Goal: Information Seeking & Learning: Understand process/instructions

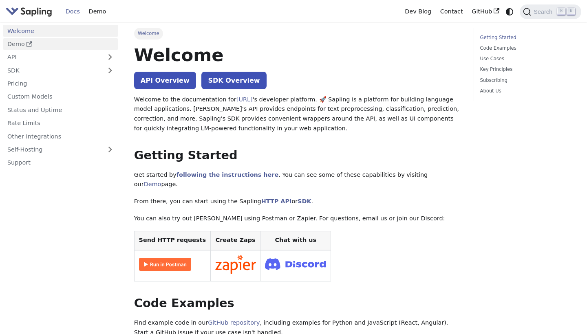
click at [21, 44] on link "Demo" at bounding box center [60, 44] width 115 height 12
click at [51, 55] on link "API" at bounding box center [52, 57] width 99 height 12
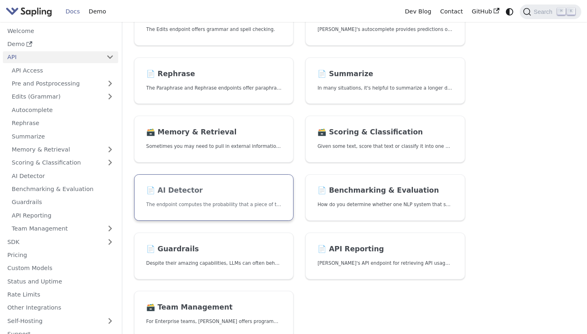
scroll to position [156, 0]
click at [206, 196] on link "📄️ AI Detector The endpoint computes the probability that a piece of text is AI…" at bounding box center [214, 197] width 160 height 47
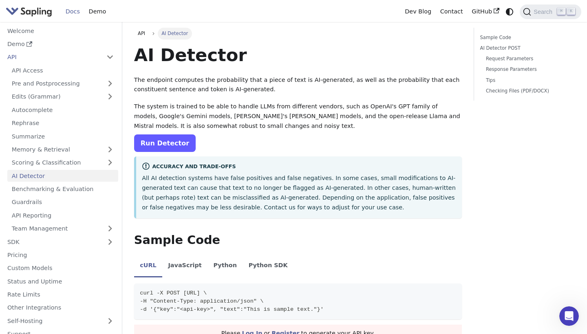
click at [157, 143] on link "Run Detector" at bounding box center [165, 143] width 62 height 18
